Goal: Navigation & Orientation: Find specific page/section

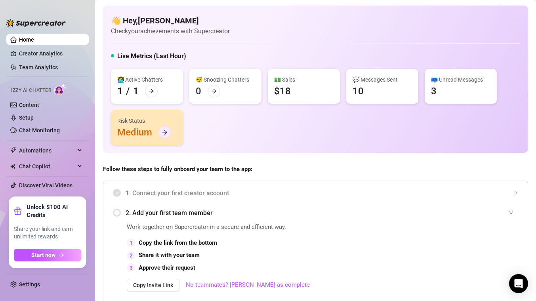
click at [165, 135] on div at bounding box center [165, 132] width 13 height 13
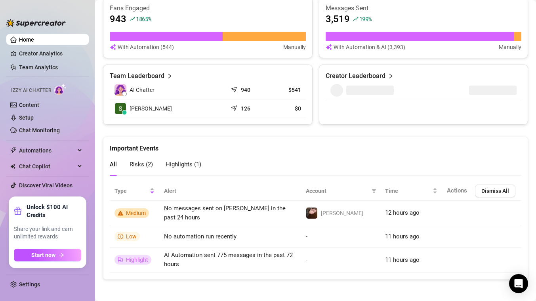
scroll to position [507, 0]
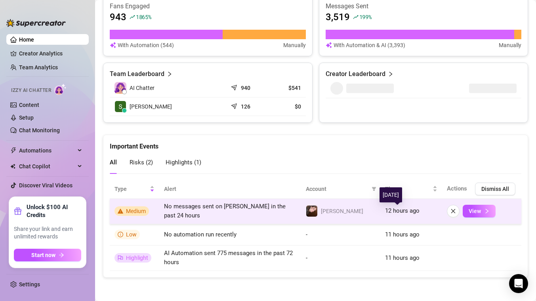
click at [385, 209] on span "12 hours ago" at bounding box center [402, 210] width 34 height 7
click at [484, 208] on icon "right" at bounding box center [487, 211] width 6 height 6
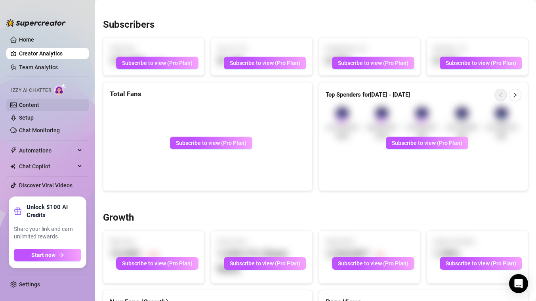
click at [34, 104] on link "Content" at bounding box center [29, 105] width 20 height 6
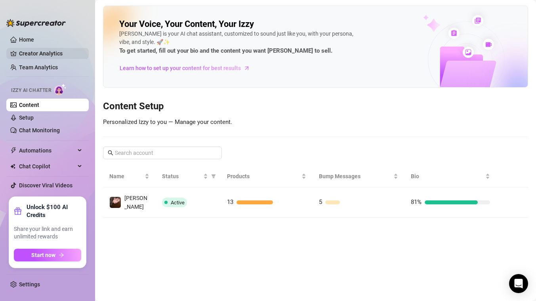
click at [40, 52] on link "Creator Analytics" at bounding box center [50, 53] width 63 height 13
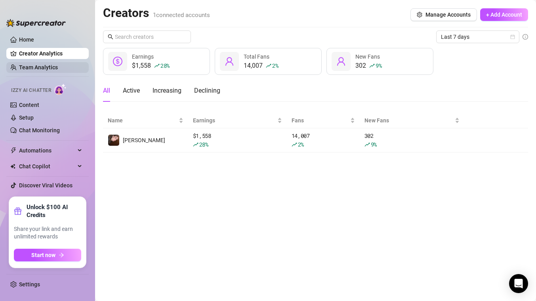
click at [36, 64] on link "Team Analytics" at bounding box center [38, 67] width 39 height 6
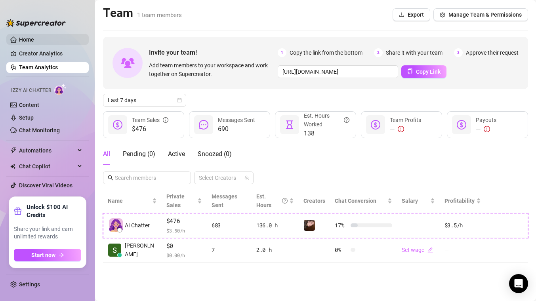
click at [25, 36] on link "Home" at bounding box center [26, 39] width 15 height 6
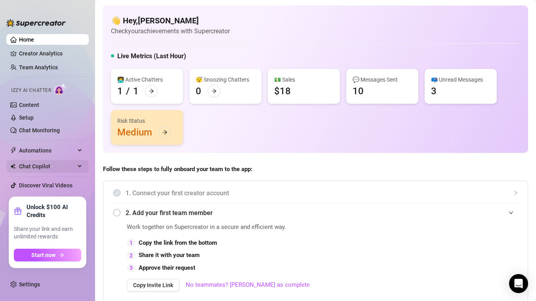
click at [63, 162] on span "Chat Copilot" at bounding box center [47, 166] width 56 height 13
